Goal: Transaction & Acquisition: Download file/media

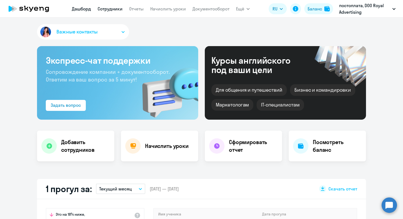
select select "30"
click at [116, 11] on link "Сотрудники" at bounding box center [110, 8] width 25 height 5
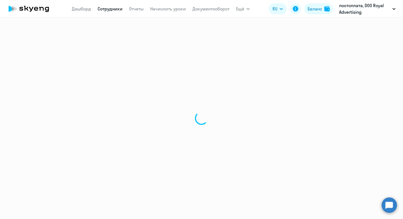
select select "30"
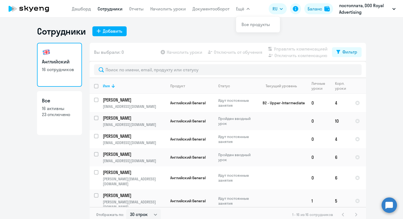
click at [242, 8] on span "Ещё" at bounding box center [240, 8] width 8 height 7
click at [133, 11] on link "Отчеты" at bounding box center [136, 8] width 15 height 5
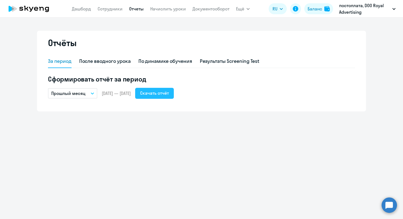
click at [169, 92] on div "Скачать отчёт" at bounding box center [154, 93] width 29 height 7
